Goal: Task Accomplishment & Management: Complete application form

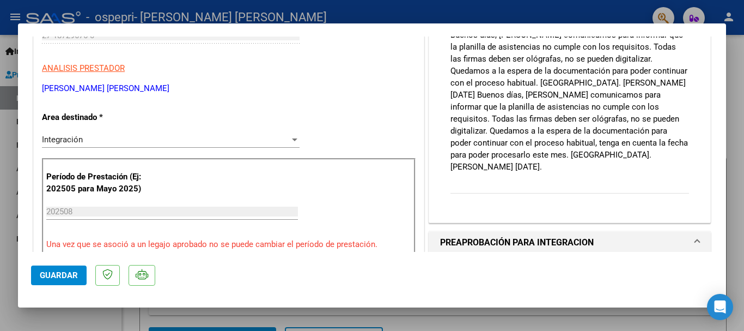
scroll to position [109, 0]
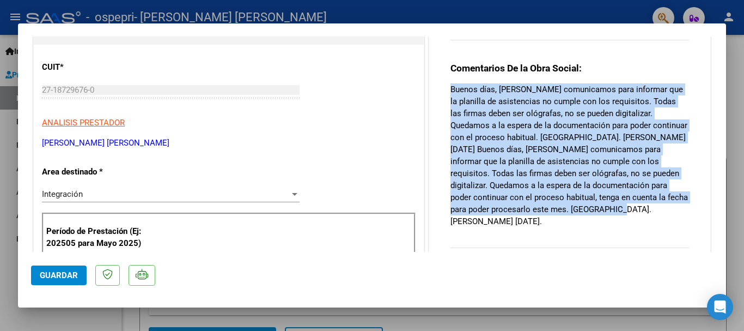
drag, startPoint x: 447, startPoint y: 90, endPoint x: 630, endPoint y: 209, distance: 218.5
click at [630, 209] on p "Buenos días, [PERSON_NAME] comunicamos para informar que la planilla de asisten…" at bounding box center [570, 155] width 239 height 144
copy p "Buenos días, [PERSON_NAME] comunicamos para informar que la planilla de asisten…"
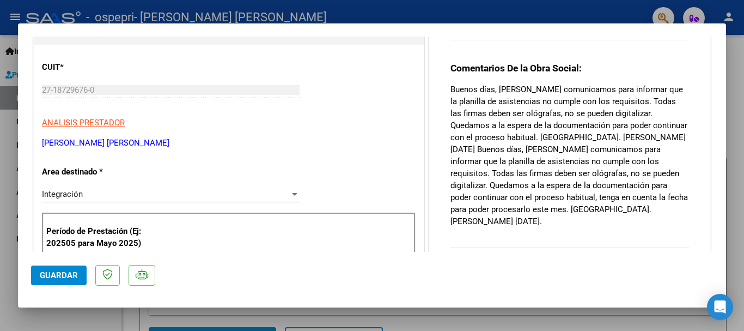
click at [731, 48] on div at bounding box center [372, 165] width 744 height 331
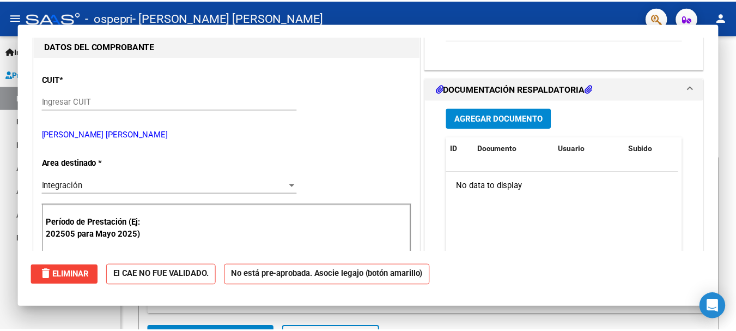
scroll to position [0, 0]
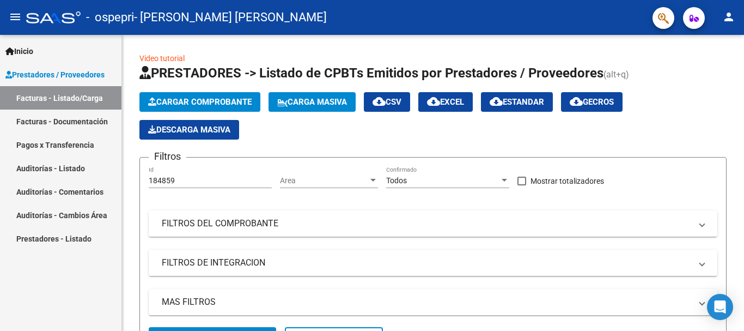
click at [728, 20] on mat-icon "person" at bounding box center [728, 16] width 13 height 13
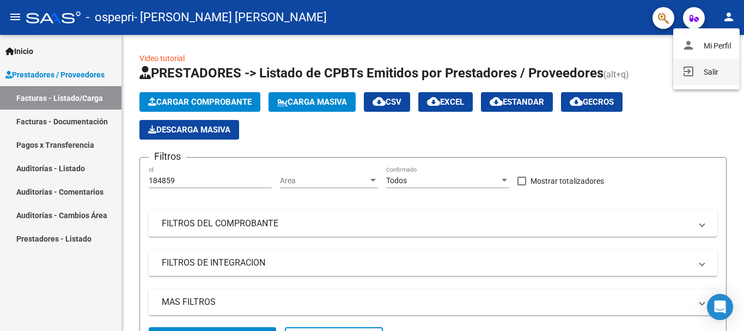
click at [718, 68] on button "exit_to_app Salir" at bounding box center [706, 72] width 66 height 26
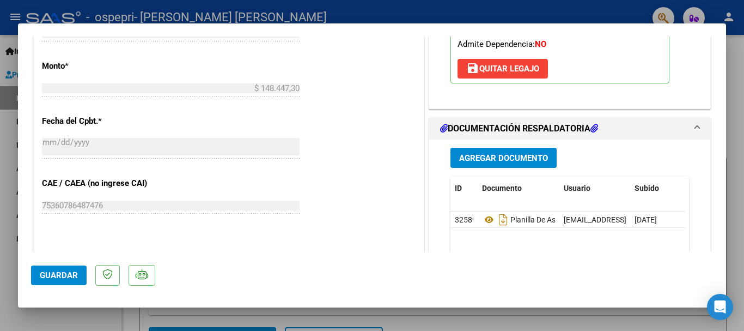
scroll to position [556, 0]
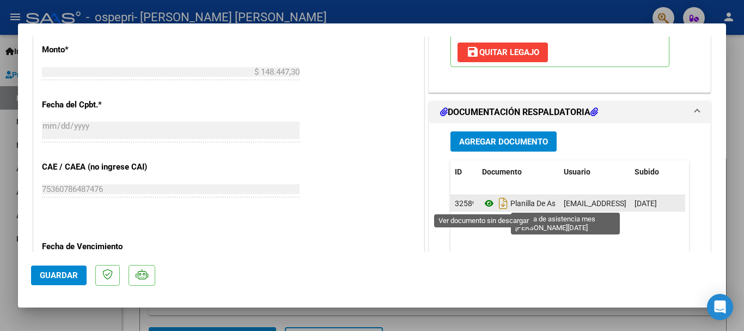
click at [482, 205] on icon at bounding box center [489, 203] width 14 height 13
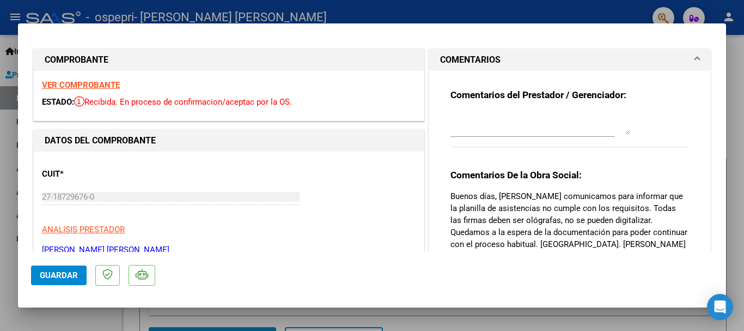
scroll to position [0, 0]
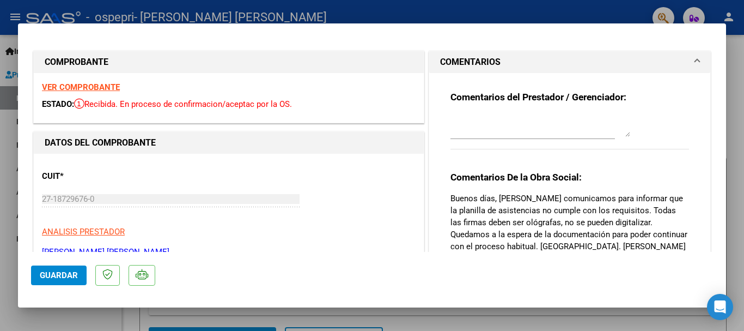
click at [607, 127] on textarea at bounding box center [541, 126] width 180 height 22
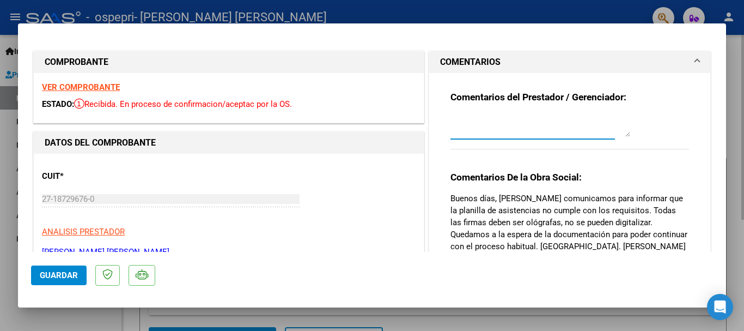
click at [741, 92] on div at bounding box center [372, 165] width 744 height 331
type input "$ 0,00"
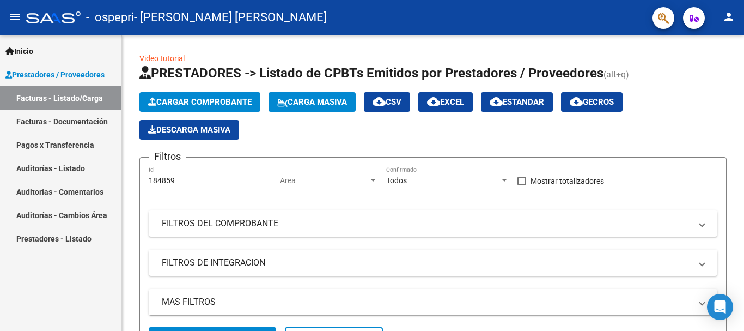
click at [727, 19] on mat-icon "person" at bounding box center [728, 16] width 13 height 13
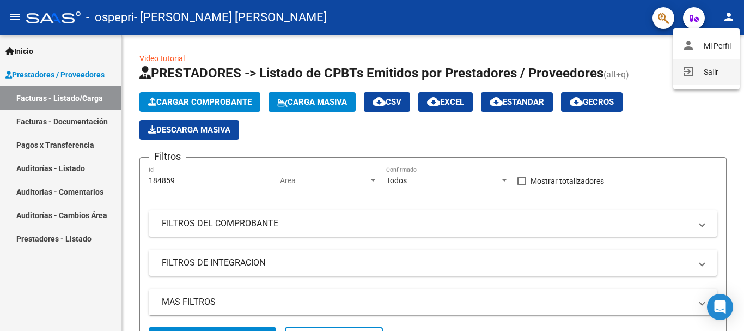
click at [712, 71] on button "exit_to_app Salir" at bounding box center [706, 72] width 66 height 26
